Goal: Task Accomplishment & Management: Use online tool/utility

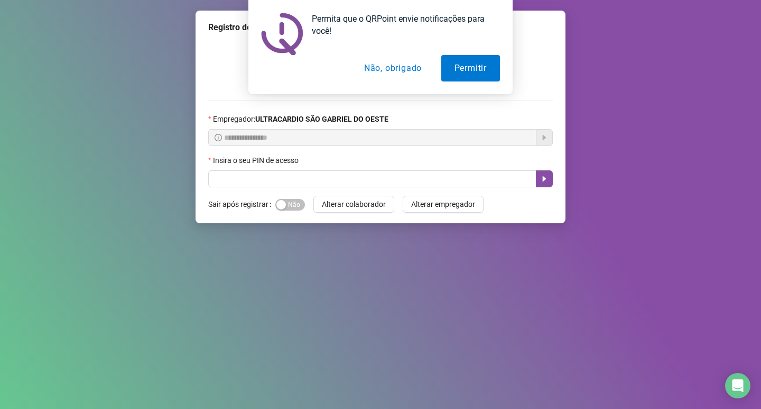
click at [244, 170] on div "Insira o seu PIN de acesso" at bounding box center [380, 162] width 345 height 16
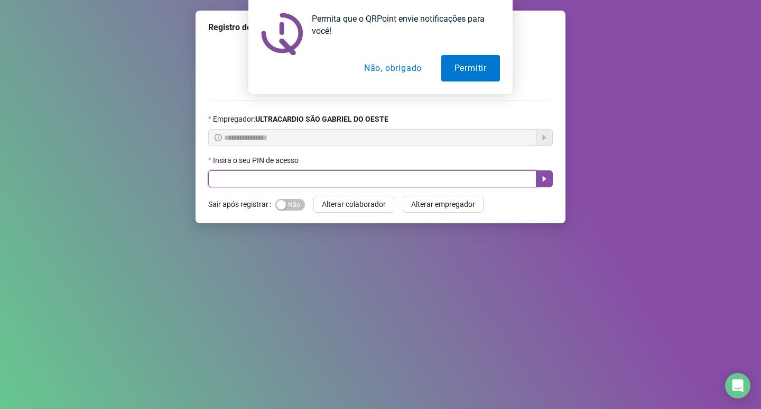
click at [228, 177] on input "text" at bounding box center [372, 178] width 328 height 17
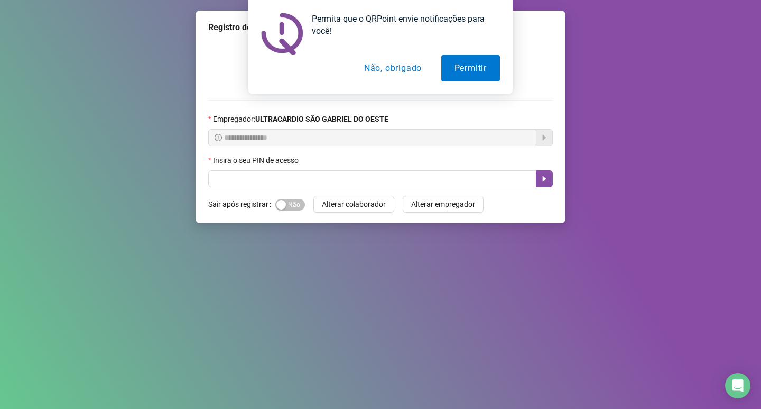
click at [408, 68] on button "Não, obrigado" at bounding box center [393, 68] width 84 height 26
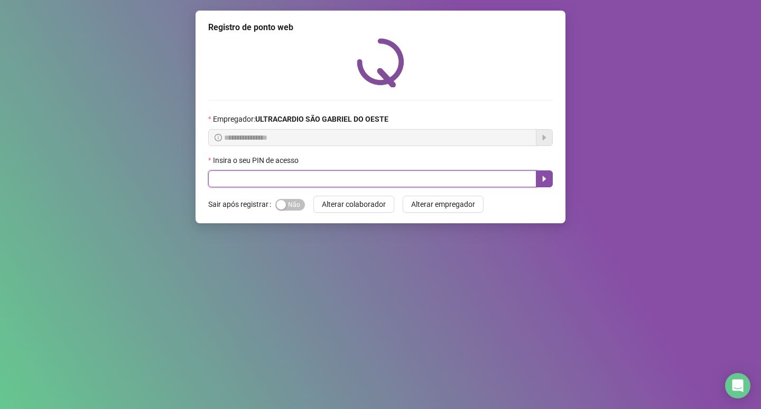
click at [226, 177] on input "text" at bounding box center [372, 178] width 328 height 17
type input "*****"
click at [540, 174] on button "button" at bounding box center [544, 178] width 17 height 17
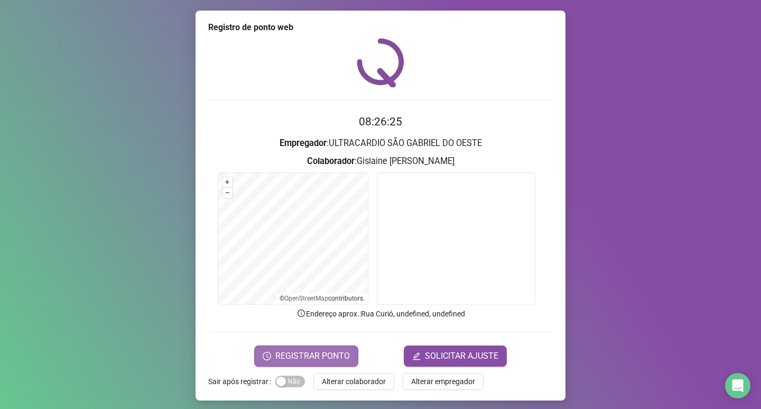
click at [313, 355] on span "REGISTRAR PONTO" at bounding box center [312, 356] width 75 height 13
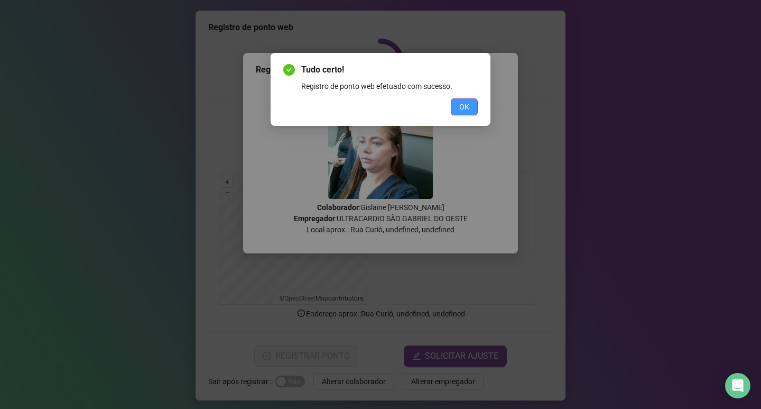
click at [467, 105] on span "OK" at bounding box center [465, 107] width 10 height 12
